Goal: Transaction & Acquisition: Purchase product/service

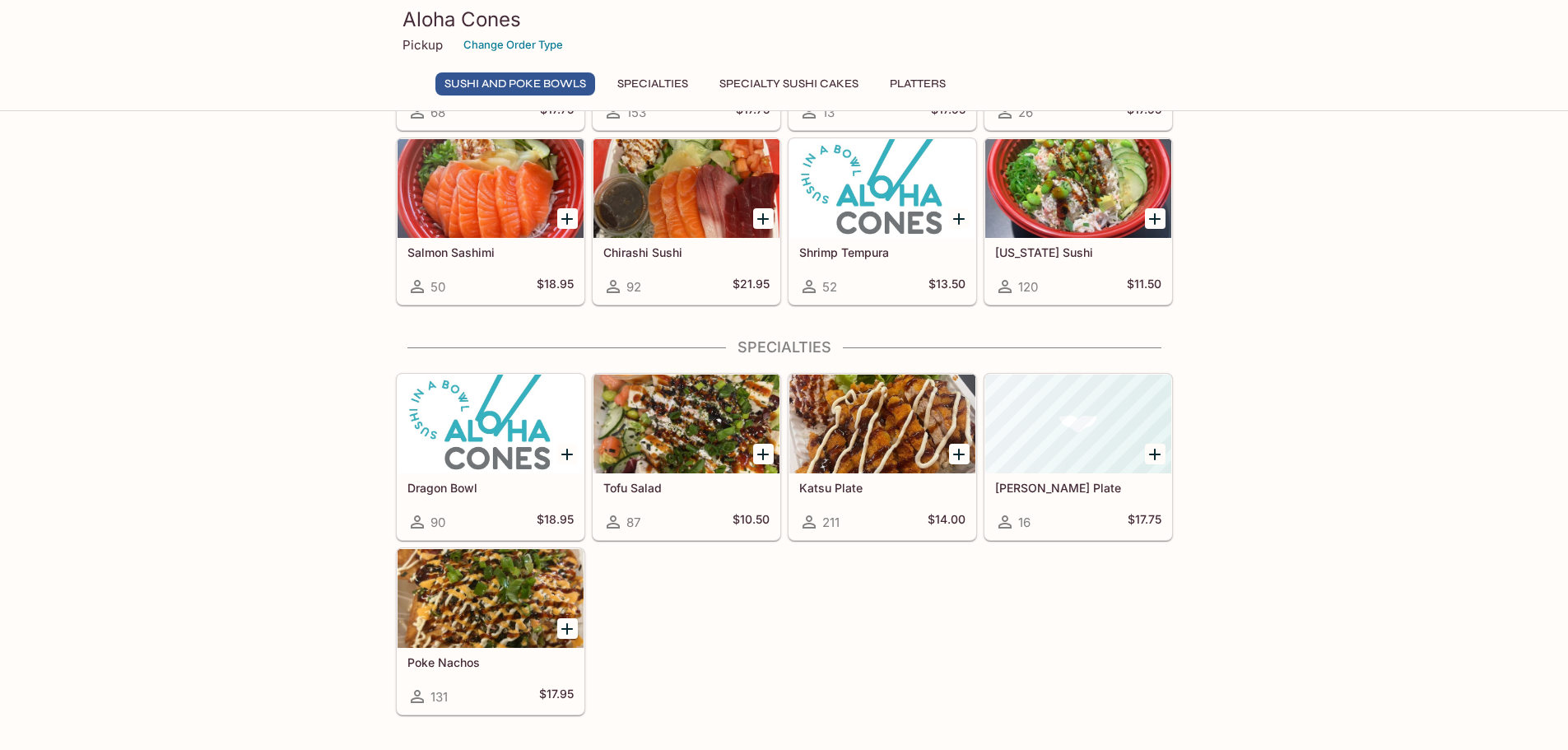
scroll to position [494, 0]
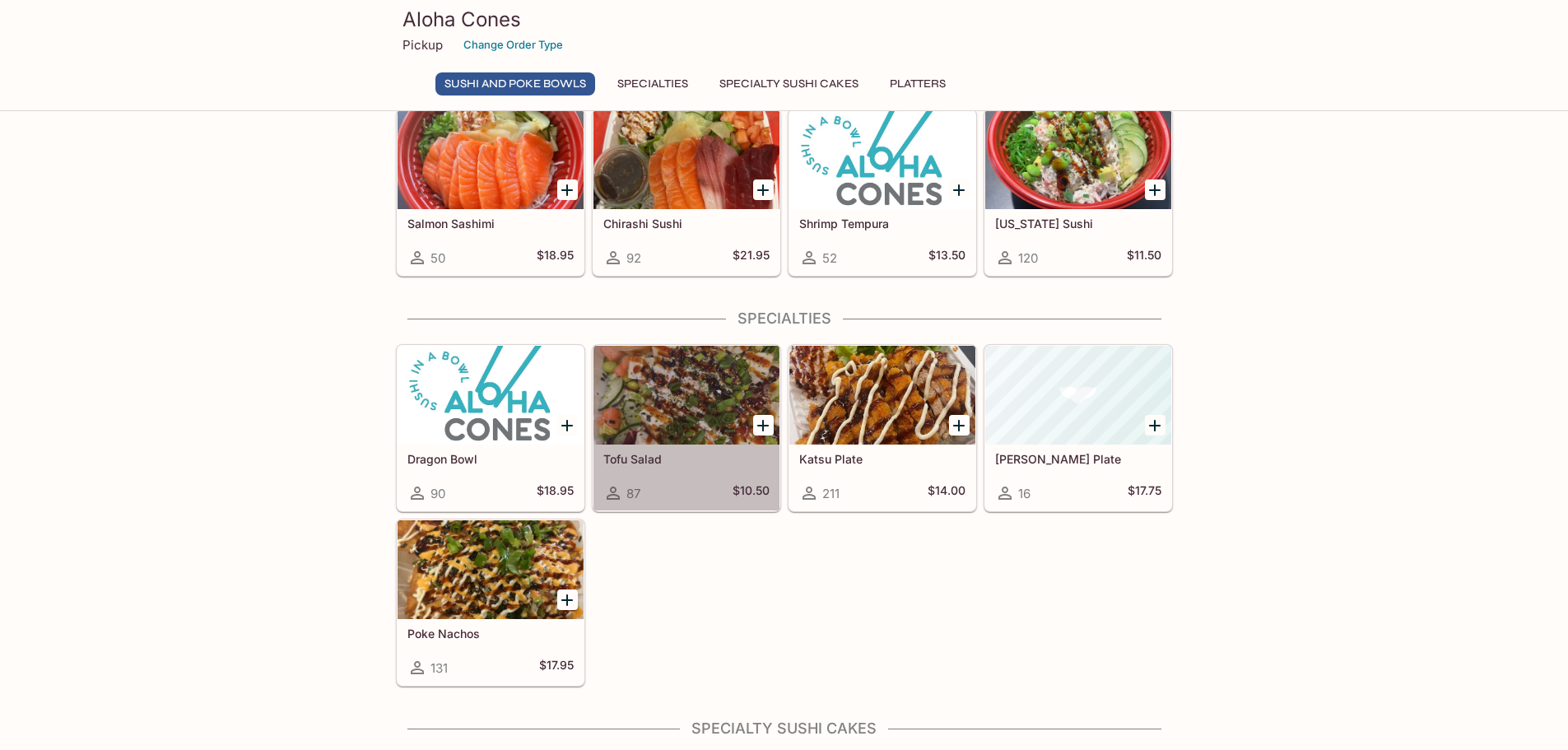
click at [698, 408] on div at bounding box center [687, 394] width 186 height 98
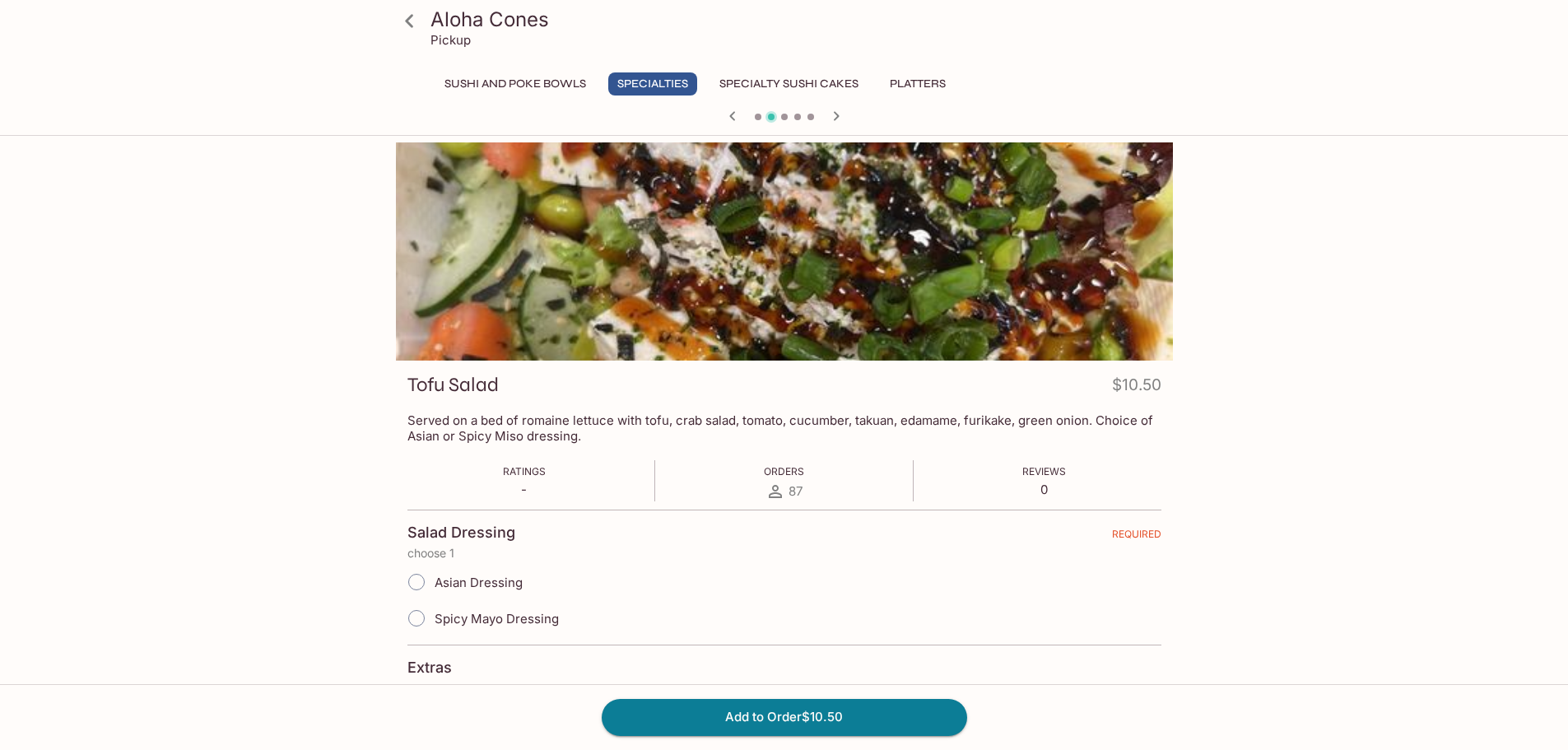
click at [796, 279] on div at bounding box center [784, 252] width 777 height 218
click at [798, 276] on div at bounding box center [784, 252] width 777 height 218
click at [797, 277] on div at bounding box center [784, 252] width 777 height 218
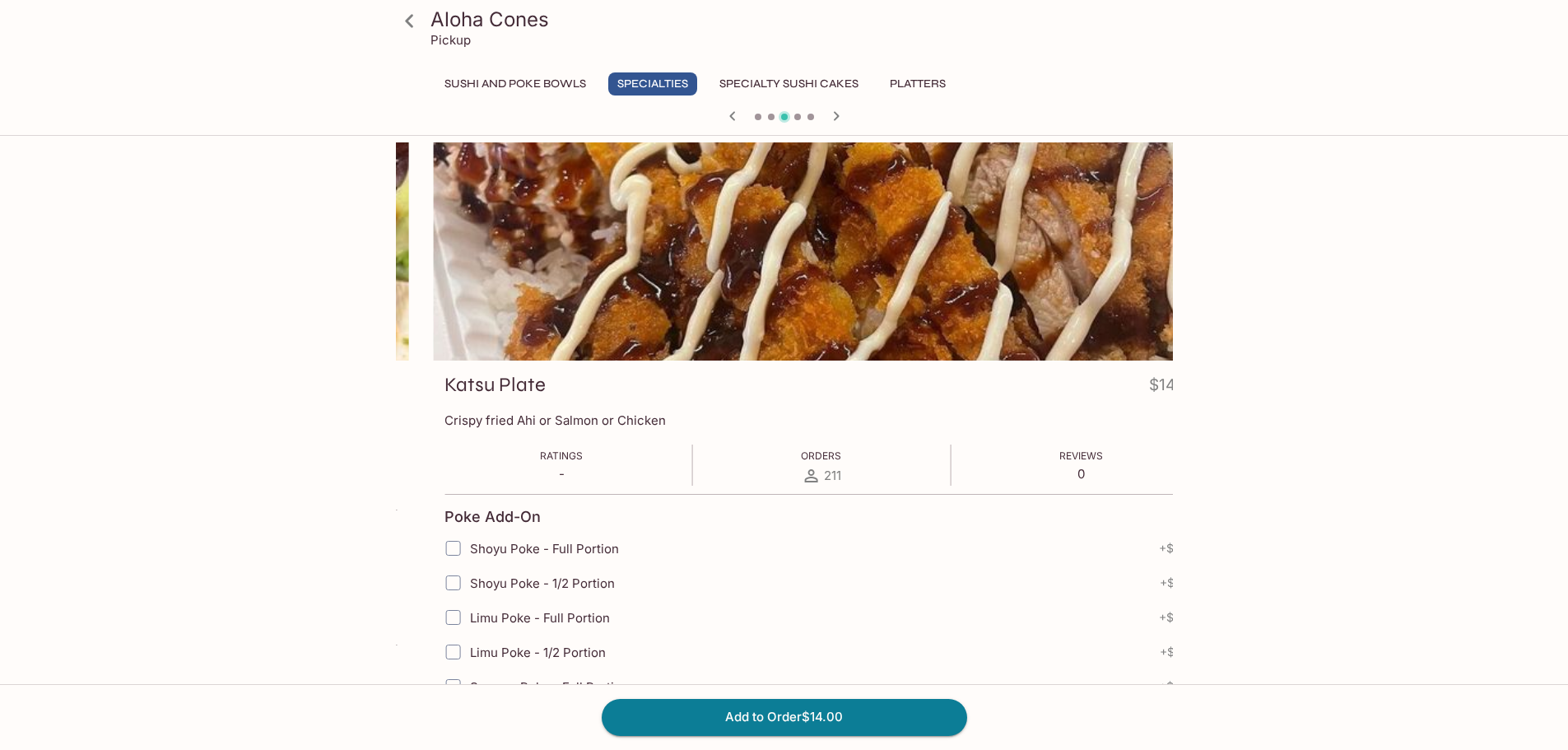
click at [794, 277] on div at bounding box center [821, 252] width 777 height 218
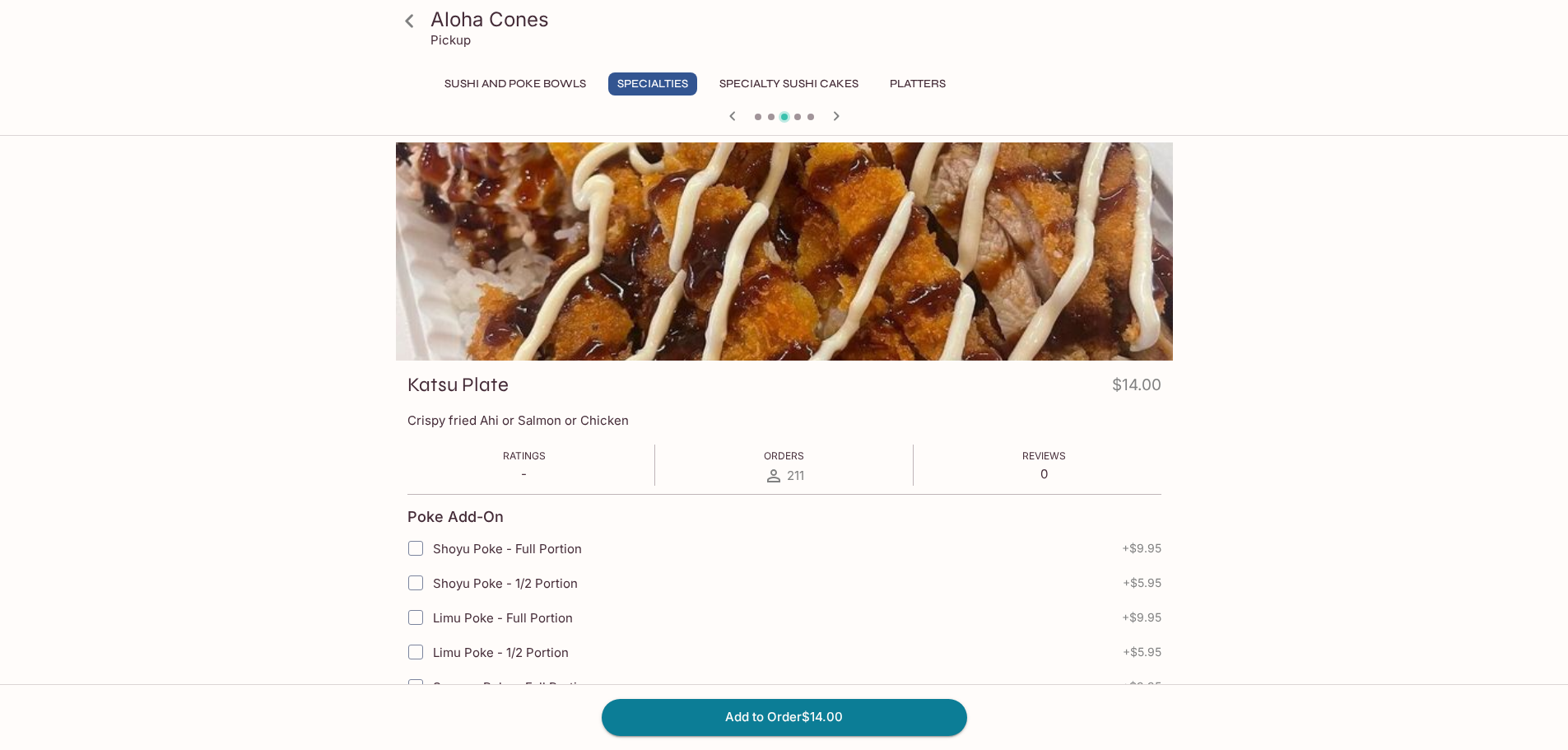
click at [768, 118] on span at bounding box center [771, 116] width 6 height 6
click at [771, 118] on span at bounding box center [771, 116] width 6 height 6
click at [737, 121] on icon "button" at bounding box center [733, 116] width 20 height 20
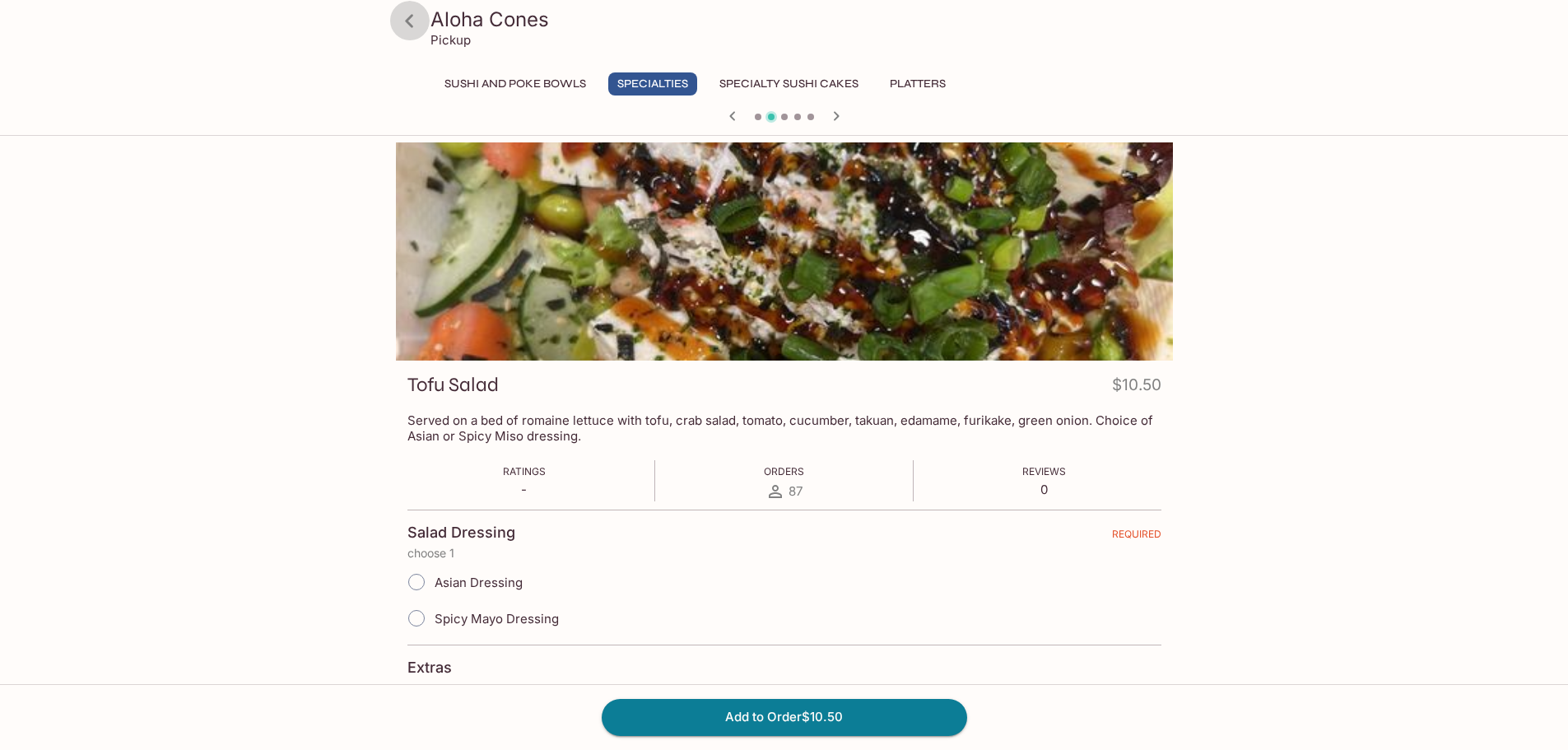
click at [418, 19] on icon at bounding box center [410, 21] width 29 height 29
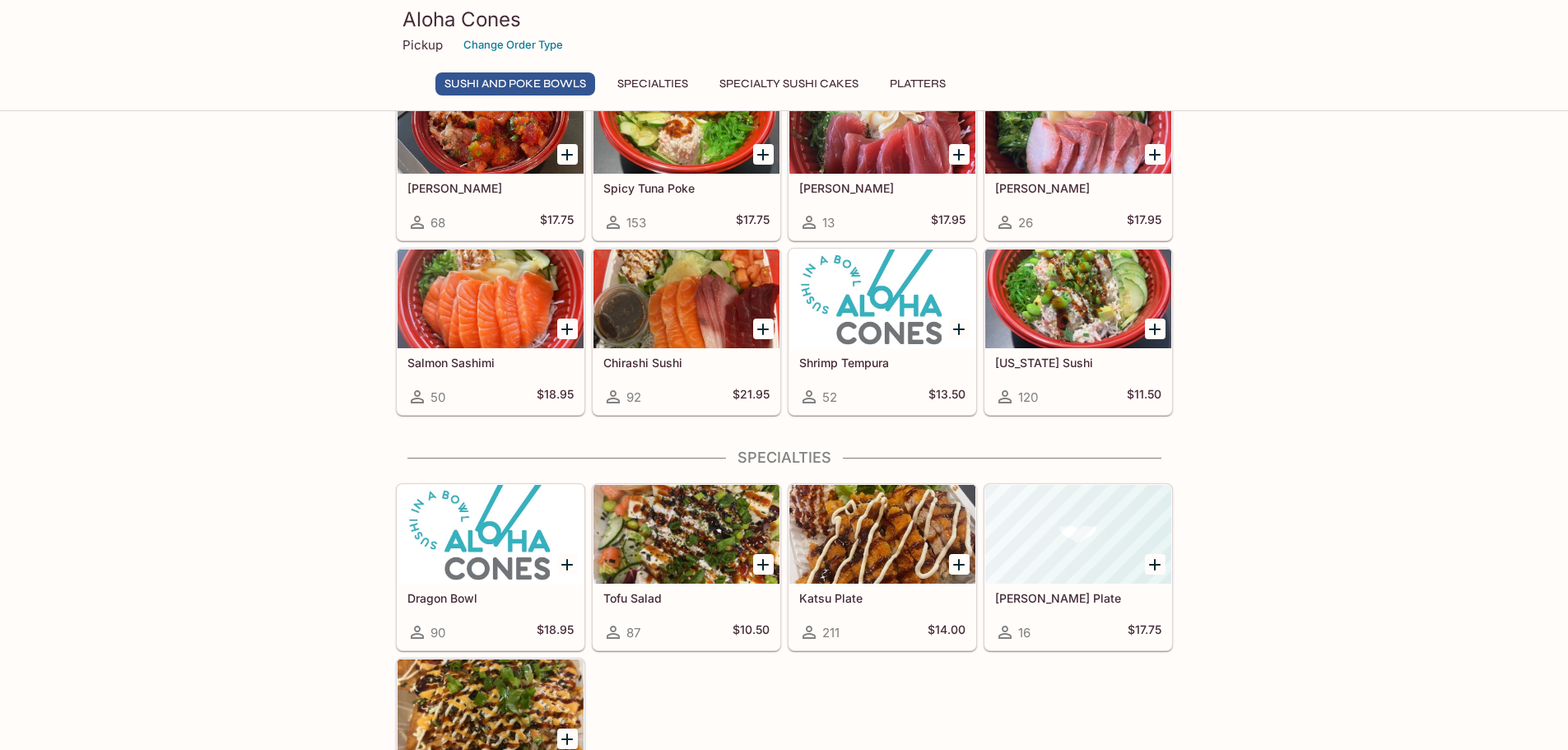
scroll to position [412, 0]
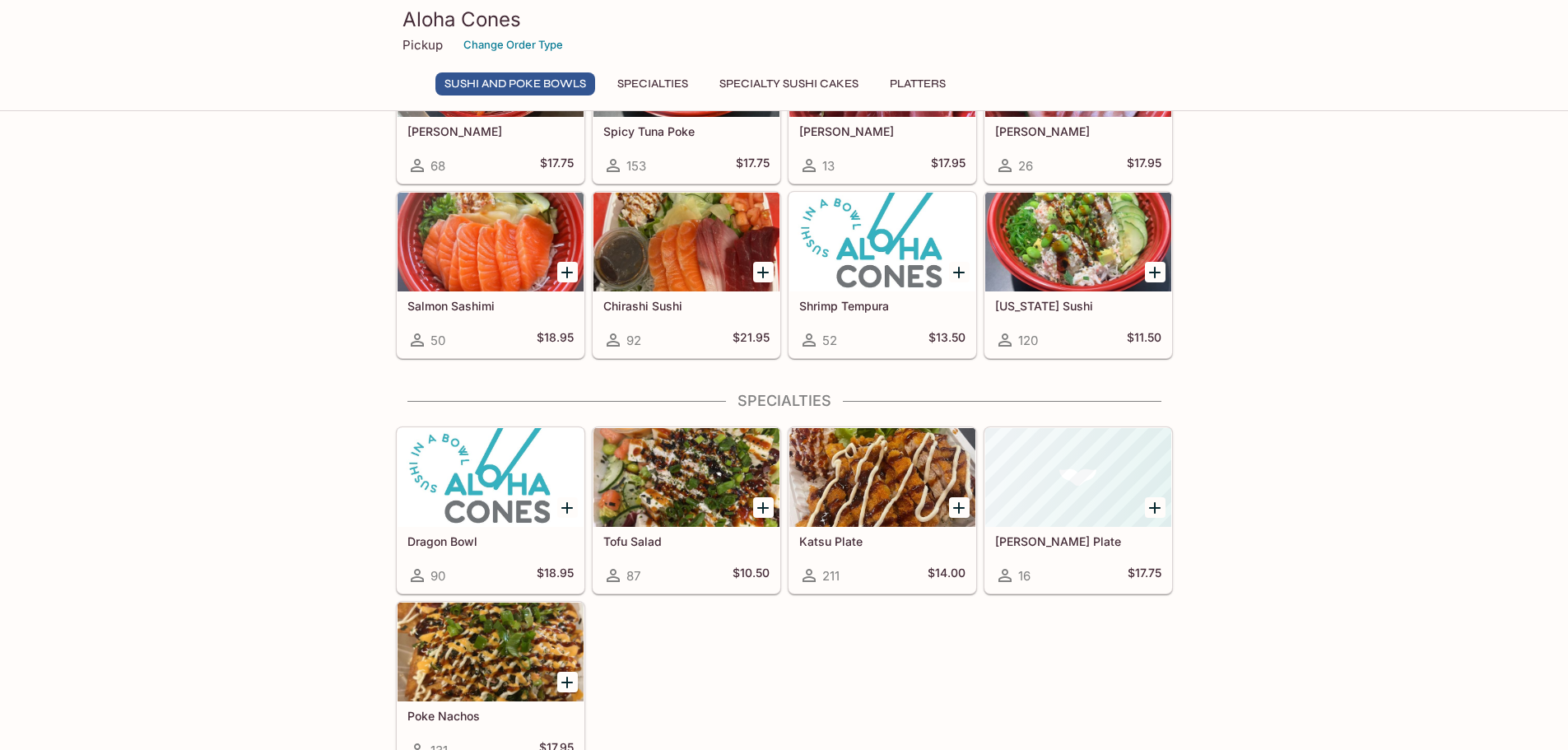
click at [899, 469] on div at bounding box center [883, 477] width 186 height 98
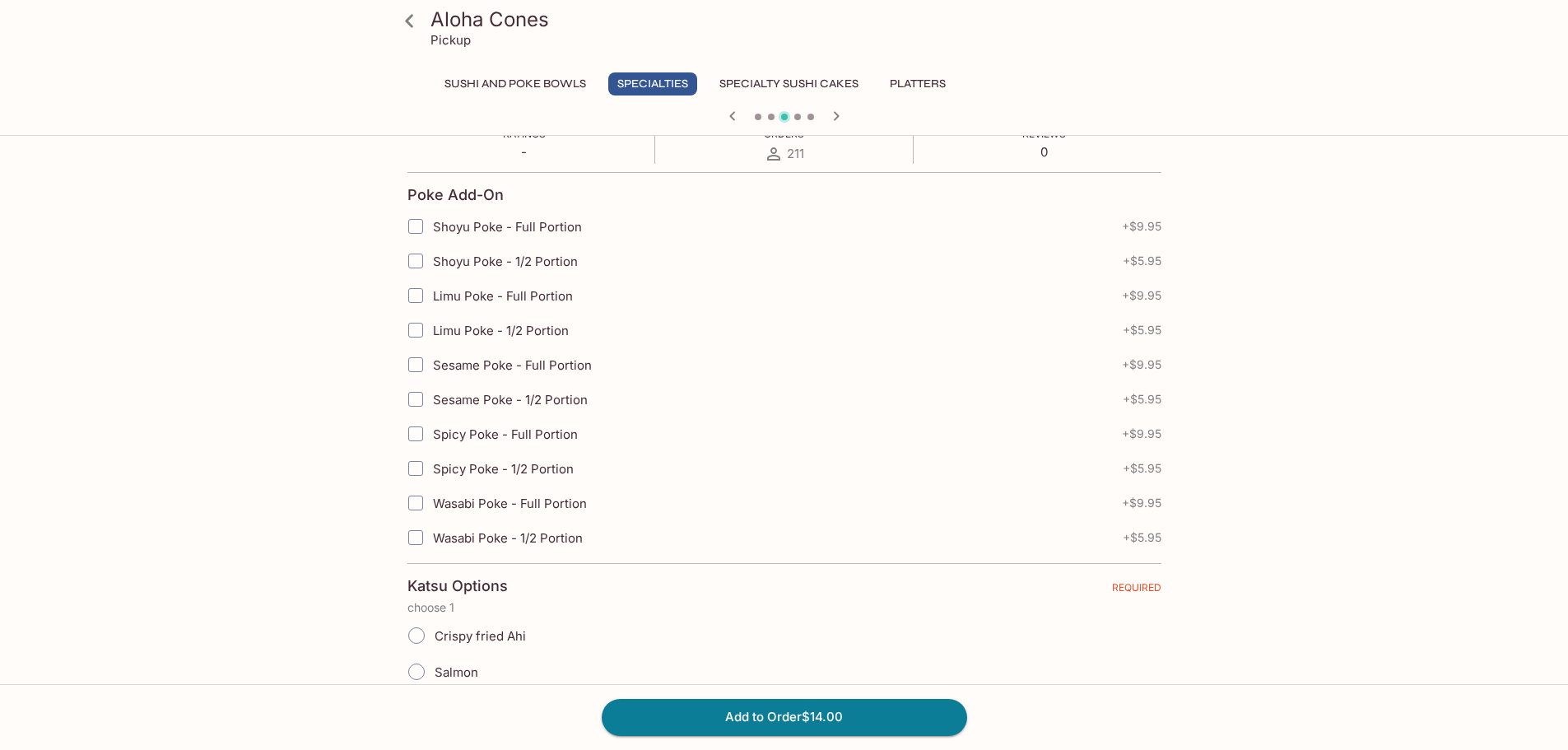
scroll to position [412, 0]
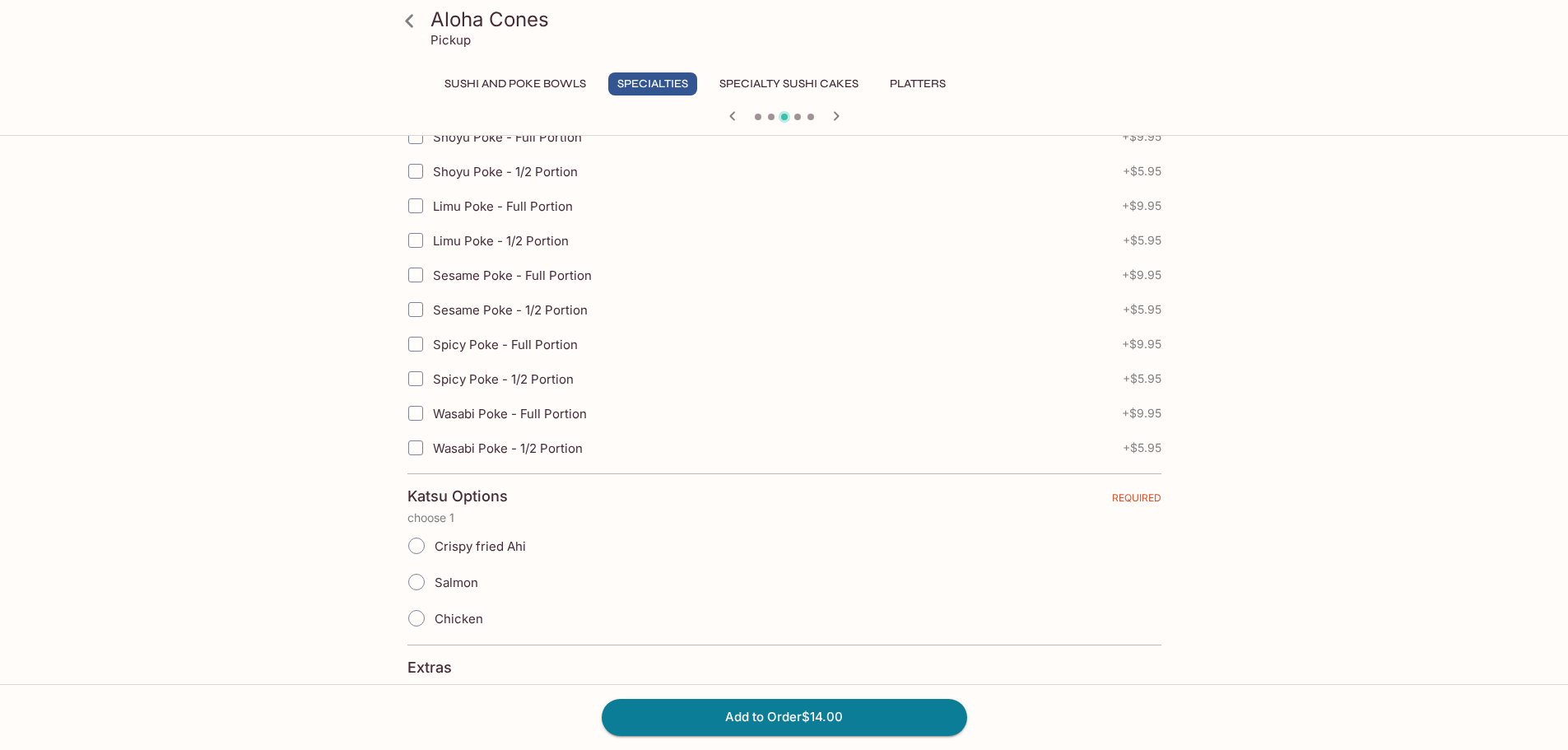
click at [449, 586] on span "Salmon" at bounding box center [457, 582] width 43 height 15
click at [434, 586] on input "Salmon" at bounding box center [416, 582] width 34 height 34
radio input "true"
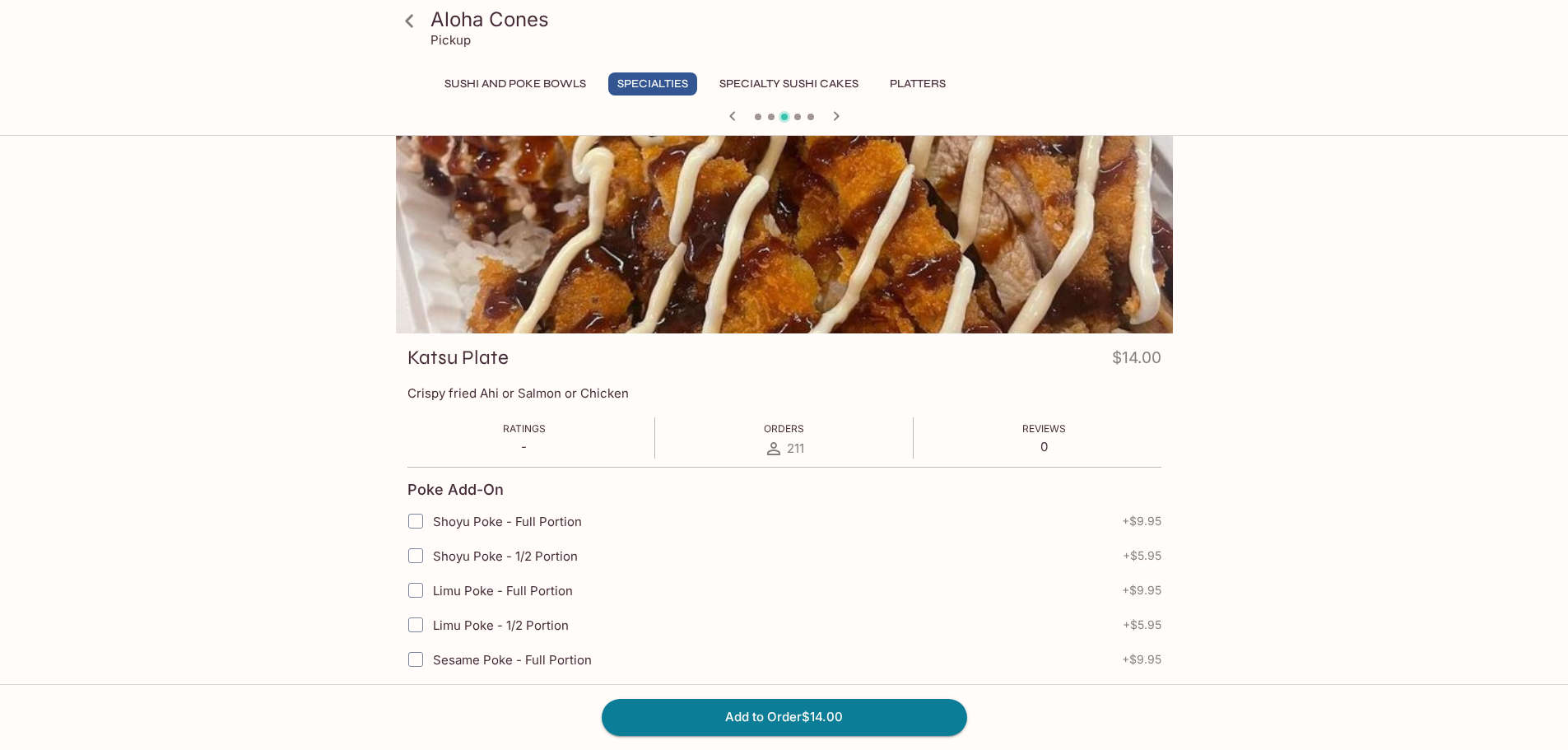
scroll to position [0, 0]
